Goal: Navigation & Orientation: Find specific page/section

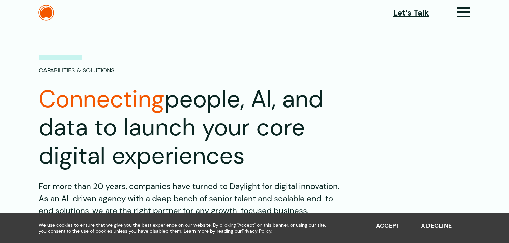
click at [41, 12] on img at bounding box center [46, 13] width 16 height 16
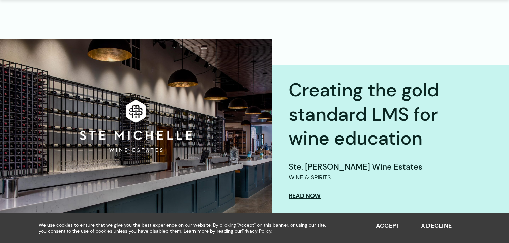
scroll to position [191, 0]
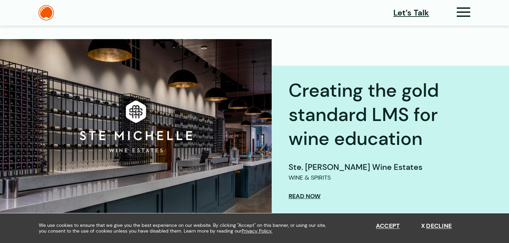
click at [457, 12] on div "Let’s Talk" at bounding box center [432, 13] width 77 height 14
click at [466, 12] on icon at bounding box center [464, 14] width 14 height 7
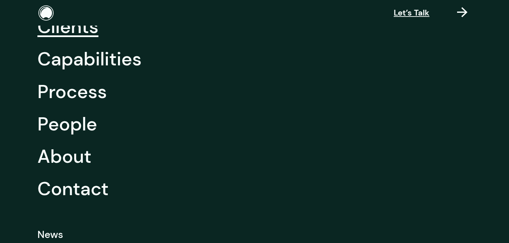
scroll to position [43, 0]
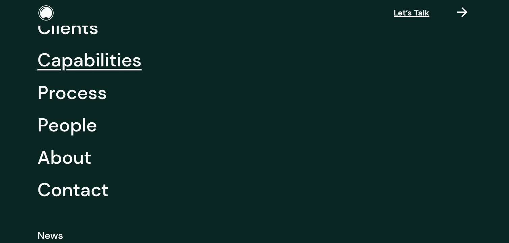
click at [81, 63] on link "Capabilities" at bounding box center [89, 60] width 104 height 32
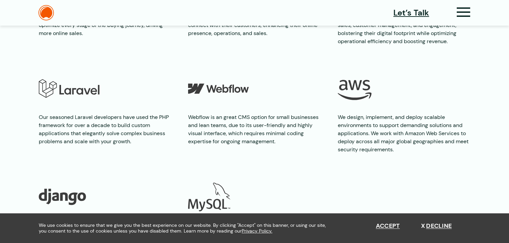
scroll to position [1572, 0]
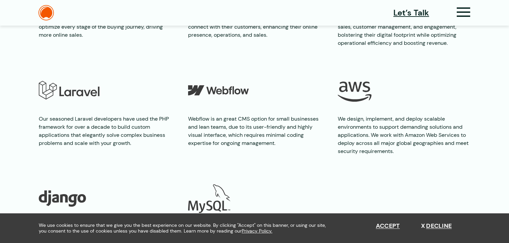
click at [473, 62] on div "Technology & Platforms Since its inception, we’ve launched countless content-ri…" at bounding box center [255, 49] width 486 height 457
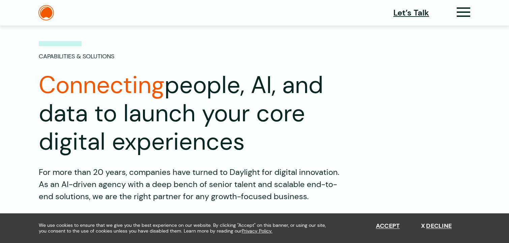
scroll to position [0, 0]
